Goal: Task Accomplishment & Management: Manage account settings

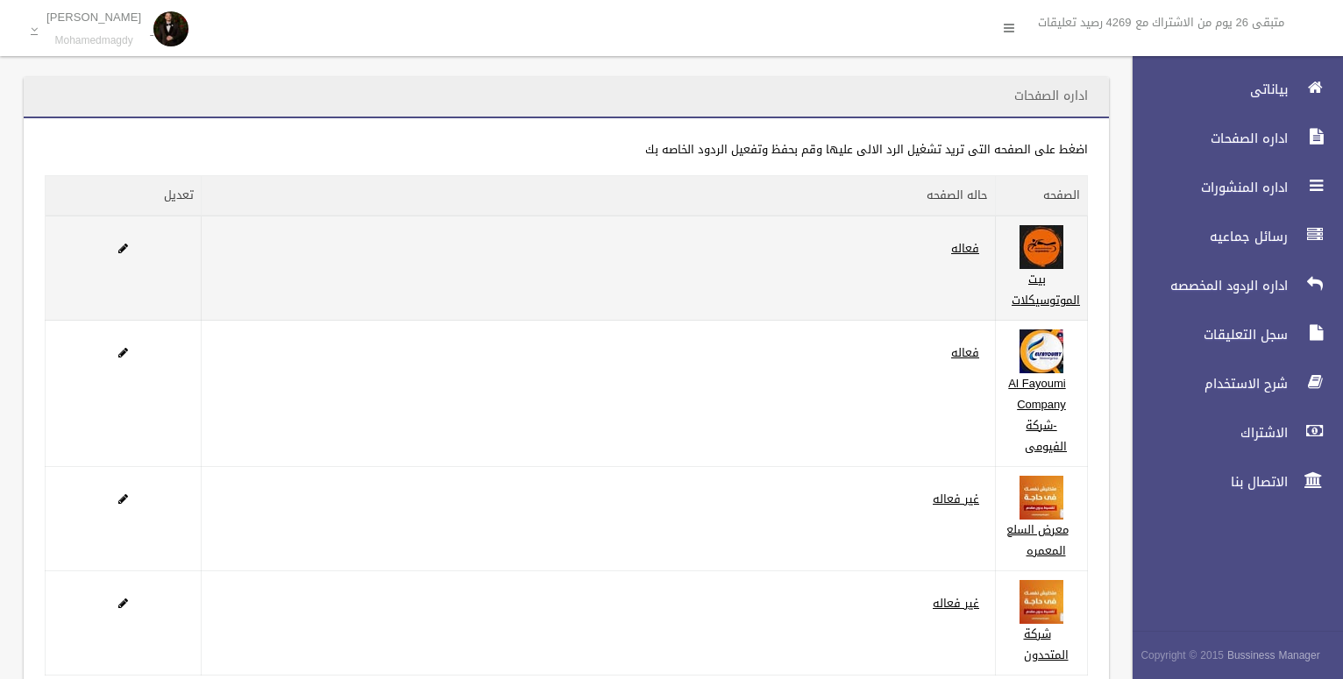
click at [1066, 270] on td "بيت الموتوسيكلات" at bounding box center [1042, 268] width 92 height 105
click at [1036, 288] on link "بيت الموتوسيكلات" at bounding box center [1046, 289] width 68 height 43
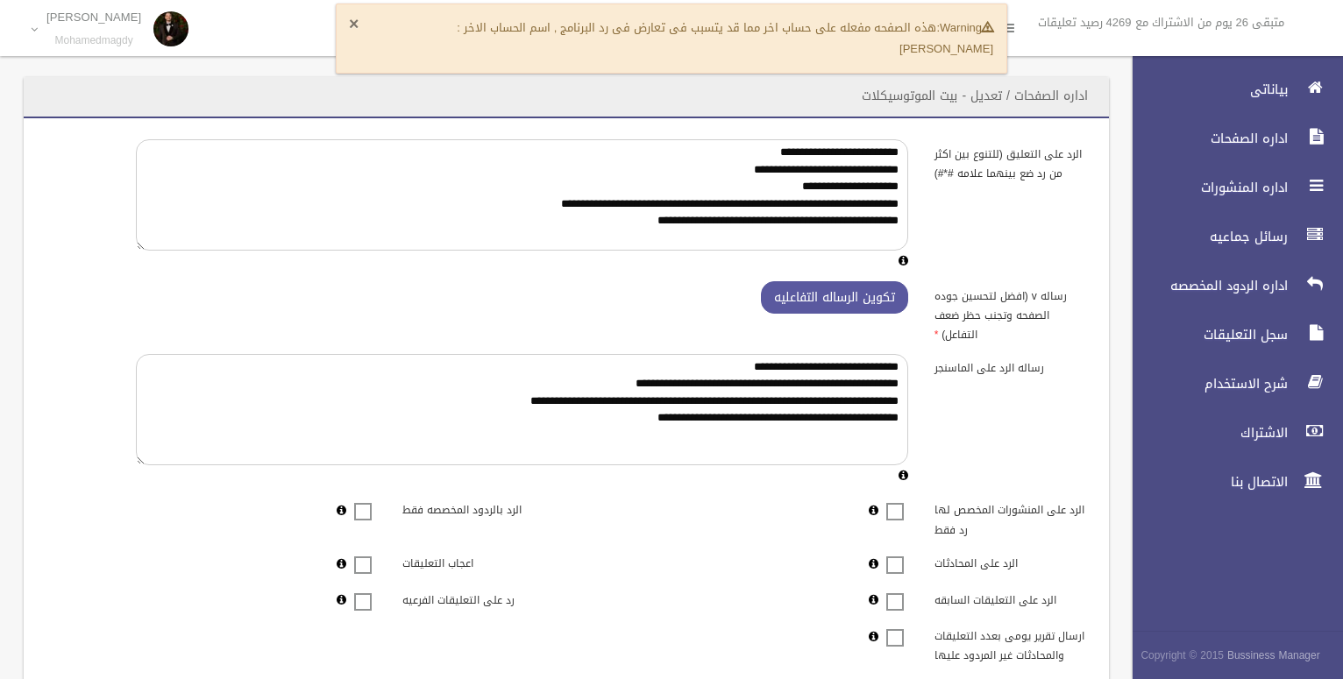
click at [352, 28] on button "×" at bounding box center [354, 25] width 10 height 18
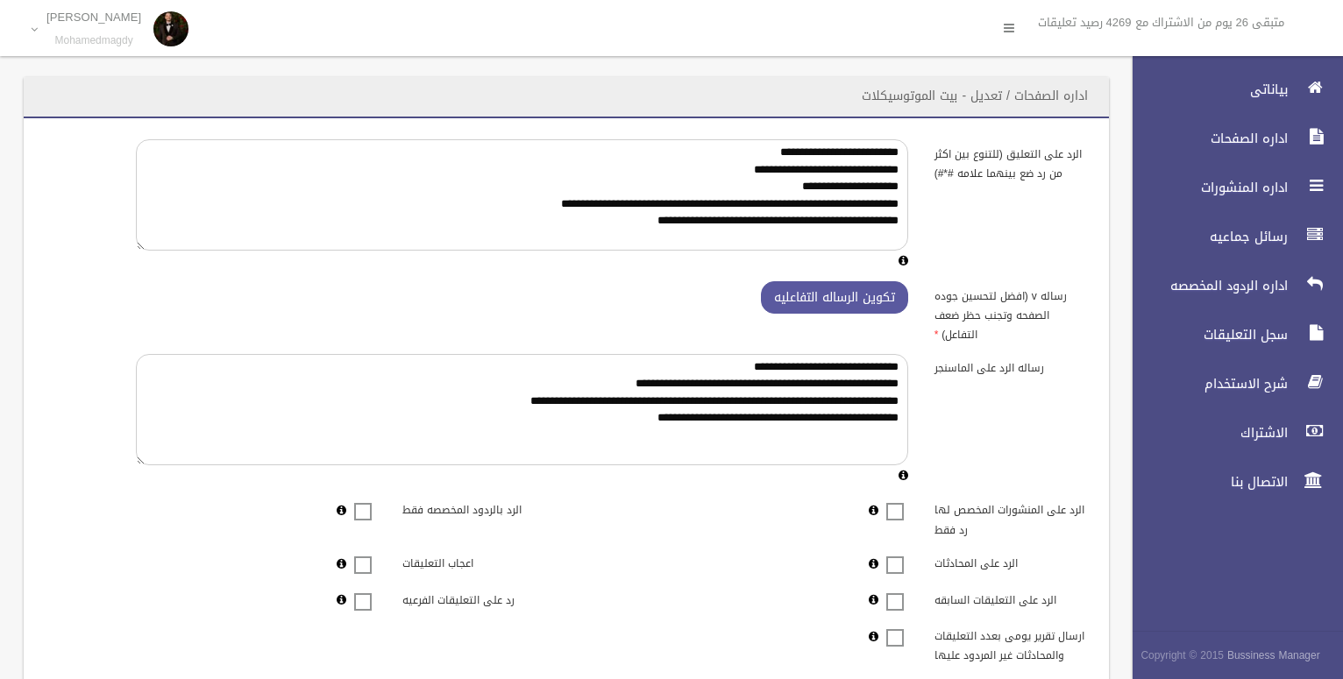
scroll to position [405, 0]
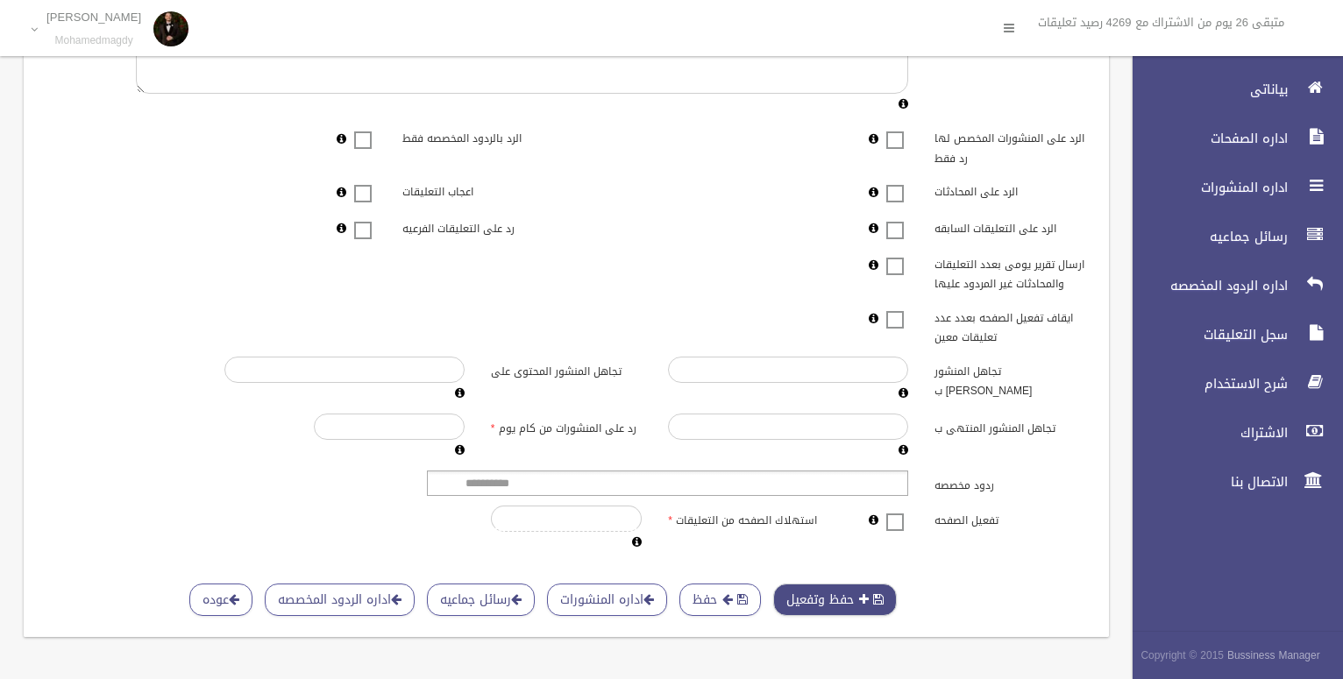
click at [833, 604] on div "**********" at bounding box center [566, 192] width 1085 height 891
click at [833, 584] on button "حفظ وتفعيل" at bounding box center [835, 600] width 124 height 32
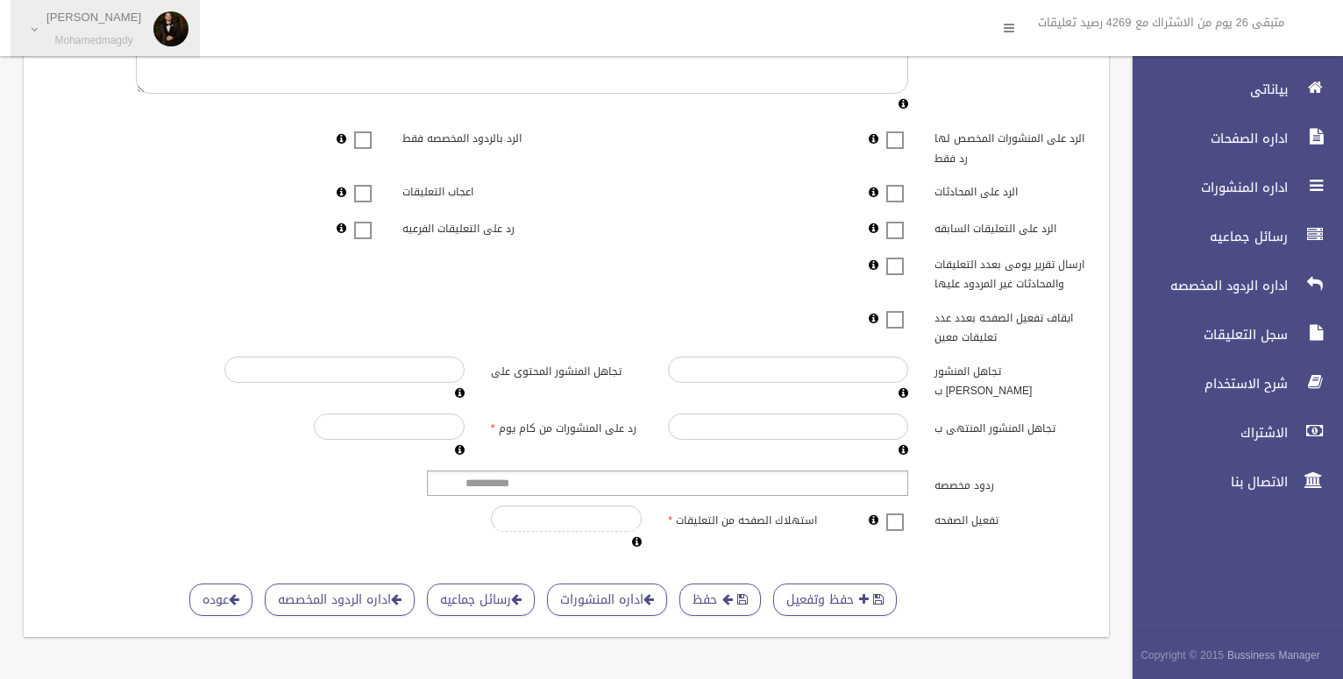
click at [38, 25] on span "[PERSON_NAME]" at bounding box center [94, 29] width 112 height 37
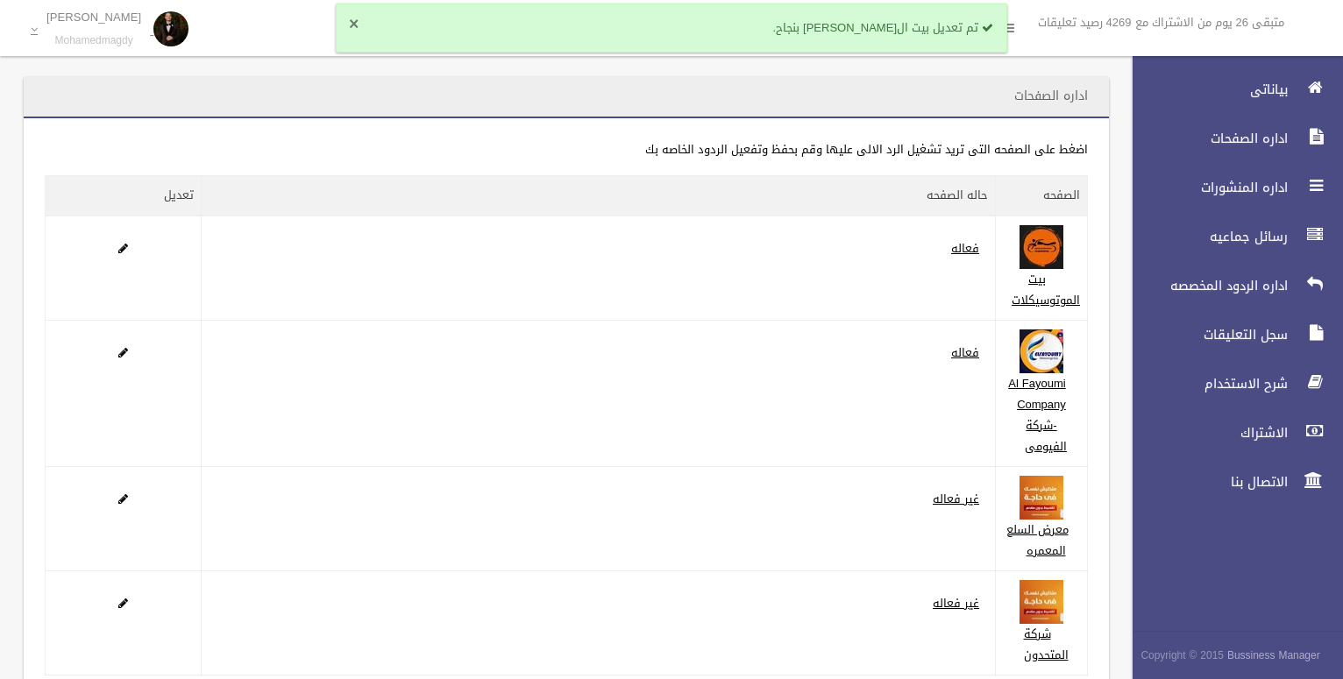
click at [355, 25] on button "×" at bounding box center [354, 25] width 10 height 18
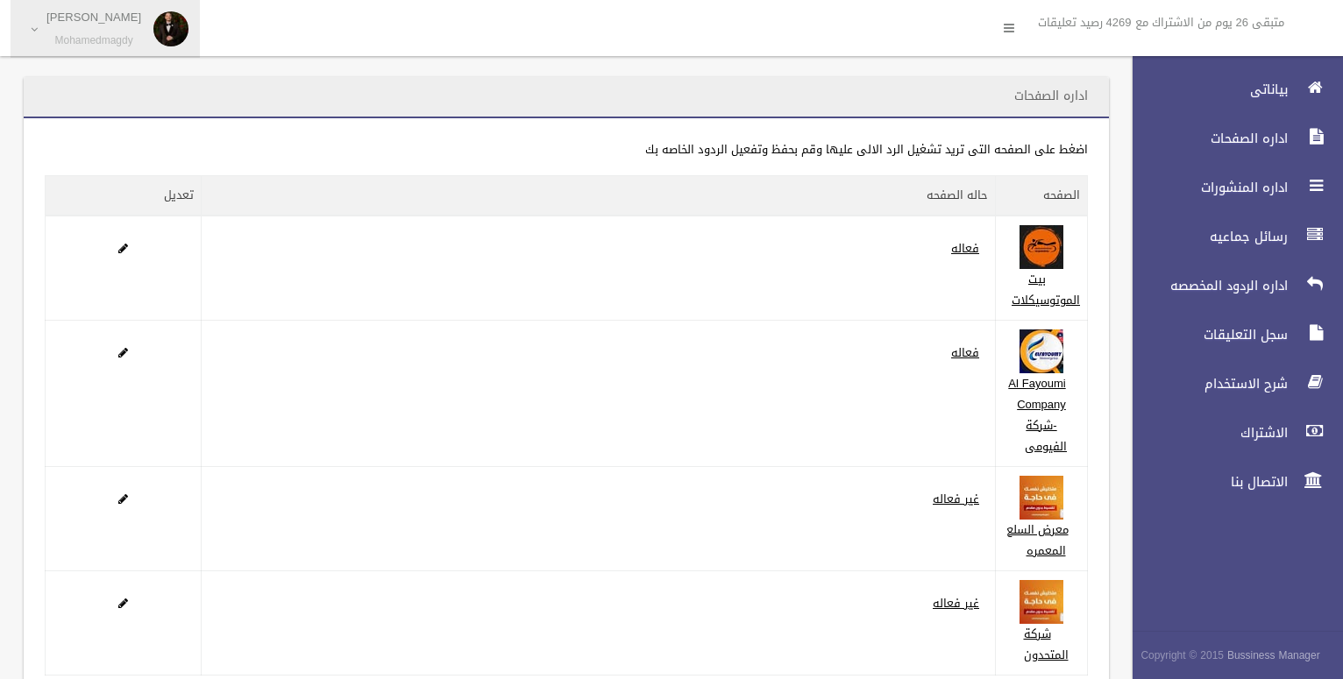
click at [36, 40] on link "[PERSON_NAME]" at bounding box center [105, 29] width 189 height 58
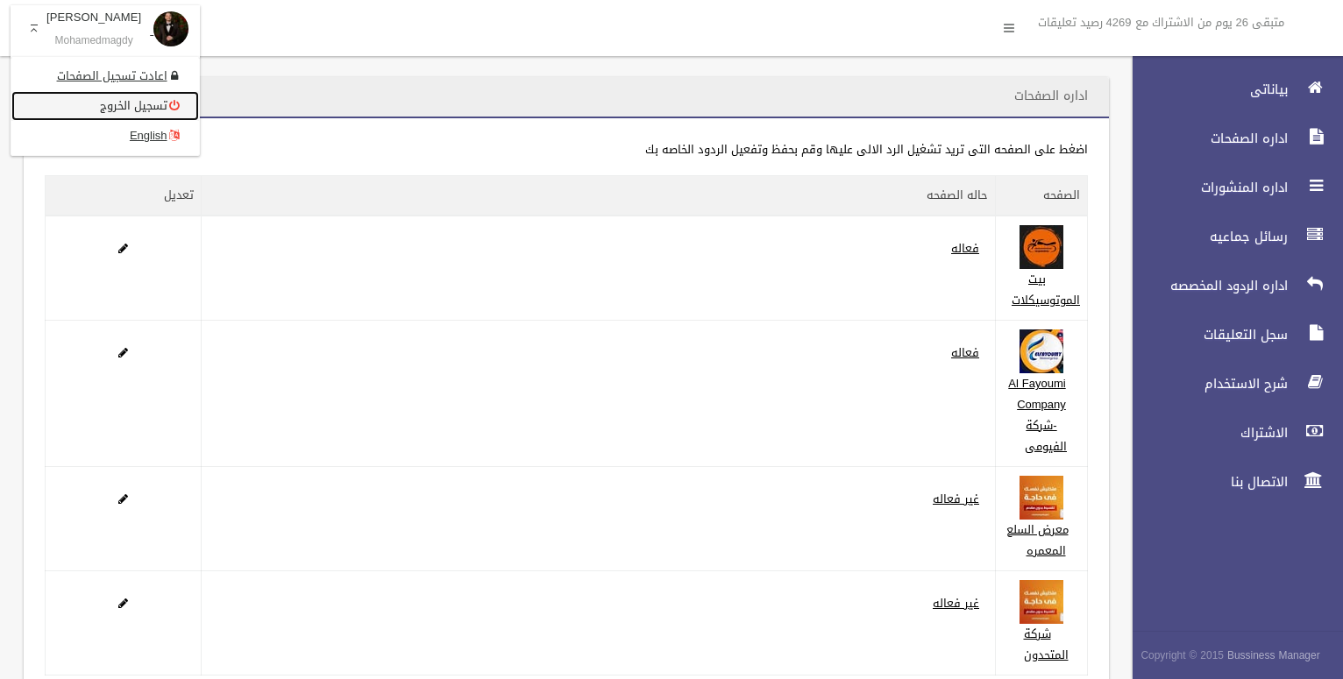
click at [96, 110] on link "تسجيل الخروج" at bounding box center [105, 106] width 188 height 30
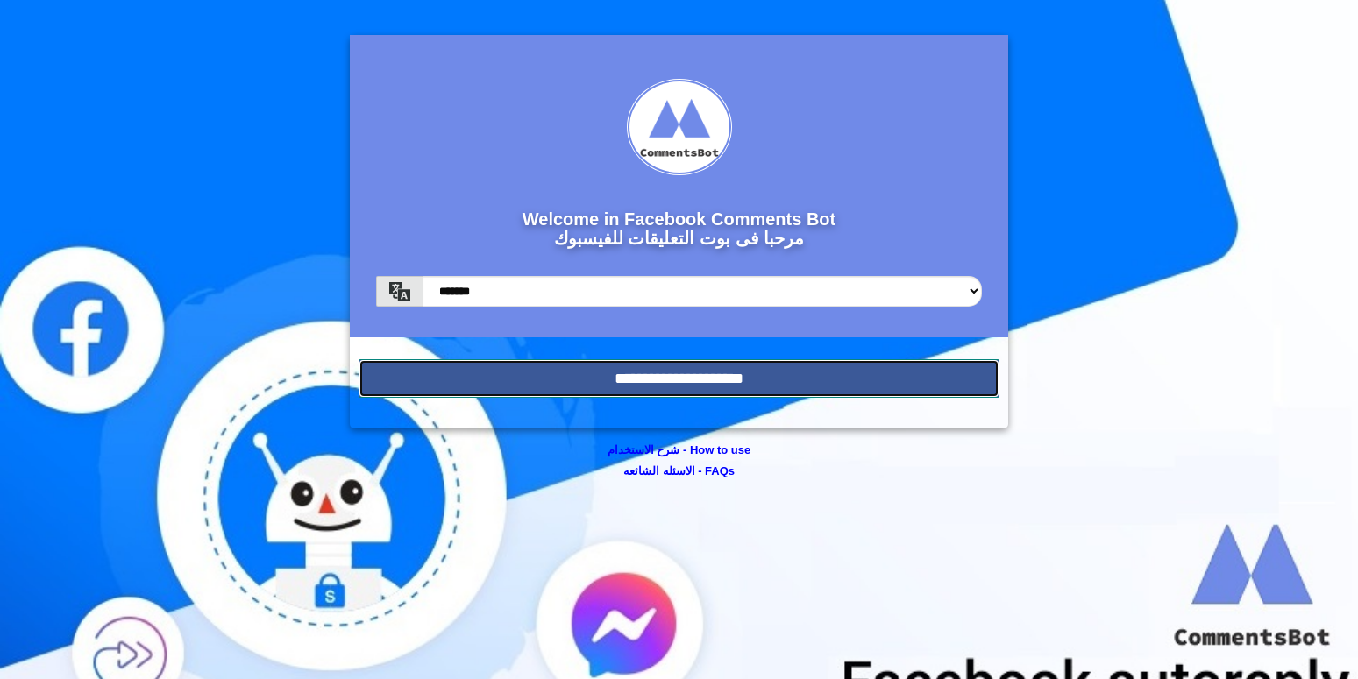
click at [693, 363] on input "**********" at bounding box center [679, 378] width 641 height 39
